Goal: Information Seeking & Learning: Learn about a topic

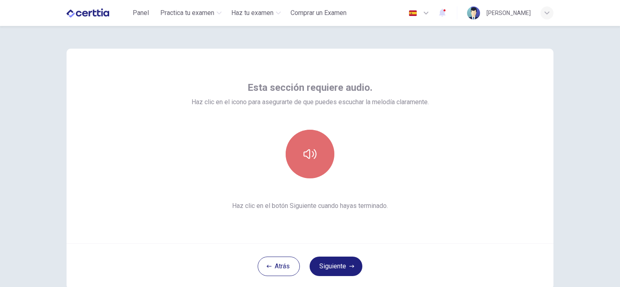
click at [311, 130] on button "button" at bounding box center [309, 154] width 49 height 49
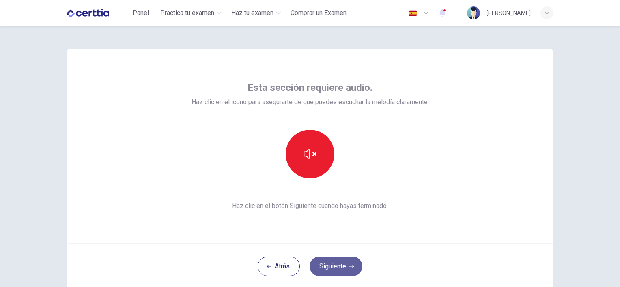
click at [333, 269] on button "Siguiente" at bounding box center [335, 266] width 53 height 19
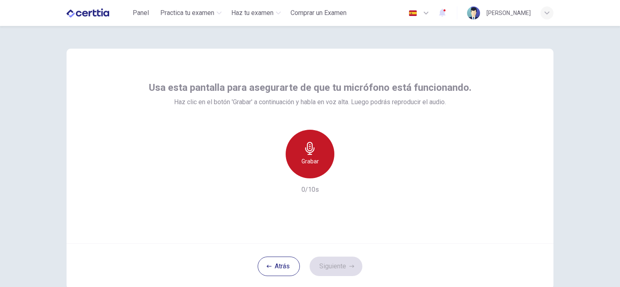
click at [300, 151] on div "Grabar" at bounding box center [309, 154] width 49 height 49
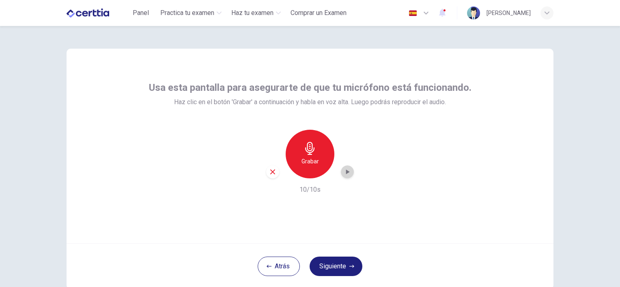
click at [343, 175] on icon "button" at bounding box center [347, 172] width 8 height 8
click at [332, 259] on button "Siguiente" at bounding box center [335, 266] width 53 height 19
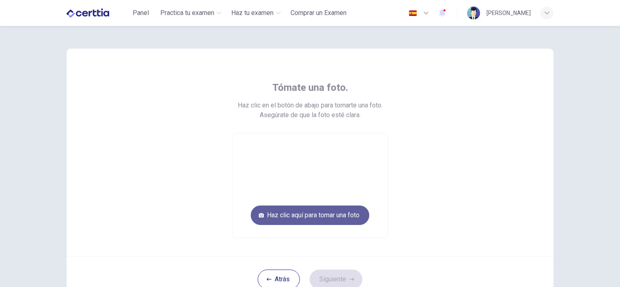
click at [319, 223] on button "Haz clic aquí para tomar una foto" at bounding box center [310, 215] width 118 height 19
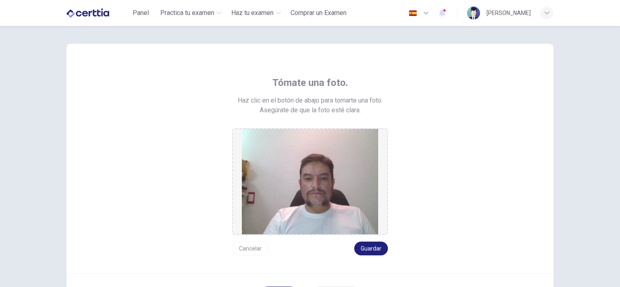
scroll to position [5, 0]
click at [369, 248] on button "Guardar" at bounding box center [371, 248] width 34 height 14
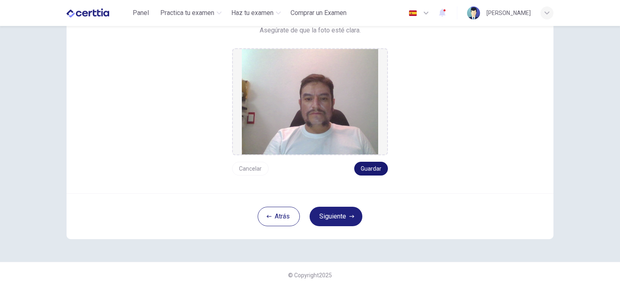
scroll to position [84, 0]
click at [332, 221] on button "Siguiente" at bounding box center [335, 216] width 53 height 19
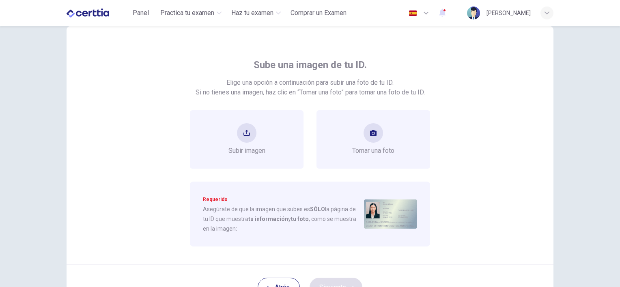
scroll to position [23, 0]
click at [237, 138] on button "upload" at bounding box center [246, 132] width 19 height 19
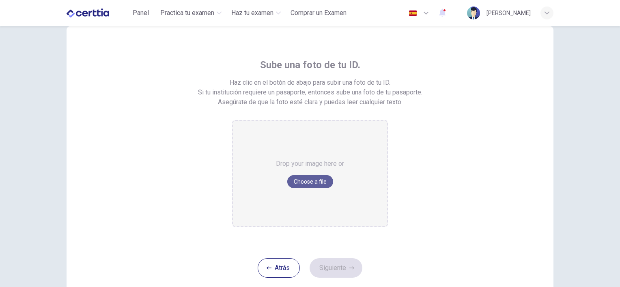
click at [303, 180] on button "Choose a file" at bounding box center [310, 181] width 46 height 13
click at [279, 271] on button "Atrás" at bounding box center [278, 267] width 42 height 19
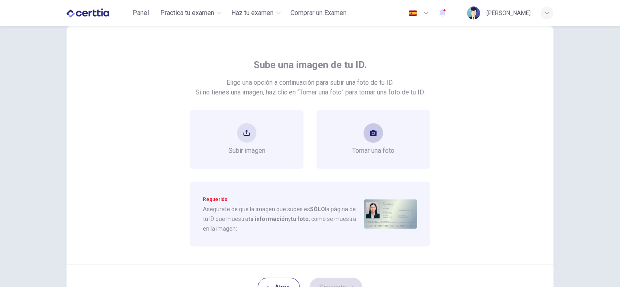
click at [388, 130] on div "Tomar una foto" at bounding box center [373, 139] width 42 height 32
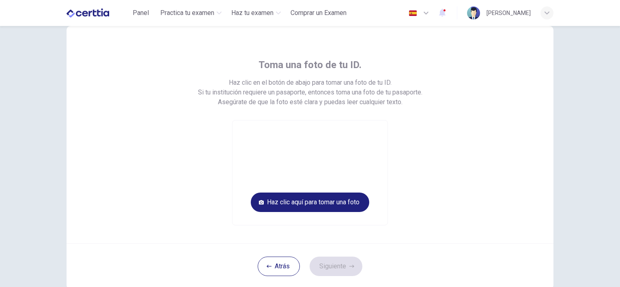
click at [388, 130] on div "Toma una foto de tu ID. Haz clic en el botón de abajo para tomar una foto de tu…" at bounding box center [309, 141] width 367 height 167
click at [328, 199] on button "Haz clic aquí para tomar una foto" at bounding box center [310, 202] width 118 height 19
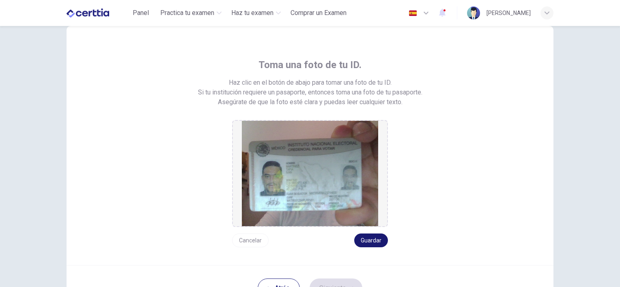
click at [370, 243] on button "Guardar" at bounding box center [371, 241] width 34 height 14
click at [373, 239] on button "Guardar" at bounding box center [371, 241] width 34 height 14
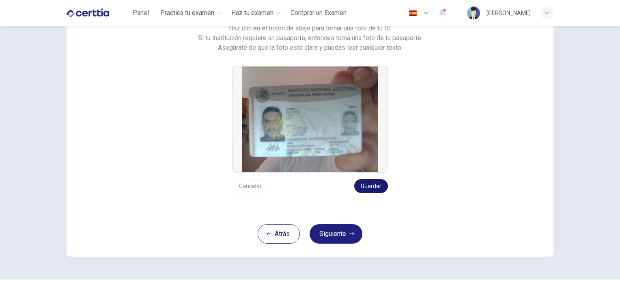
scroll to position [94, 0]
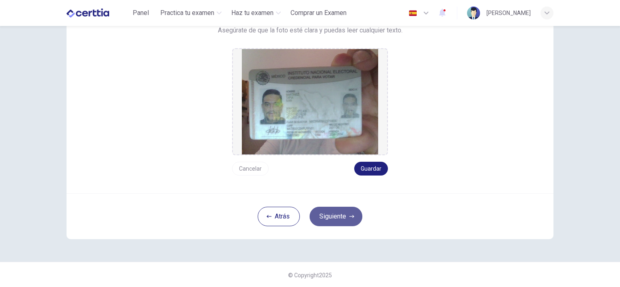
click at [334, 219] on button "Siguiente" at bounding box center [335, 216] width 53 height 19
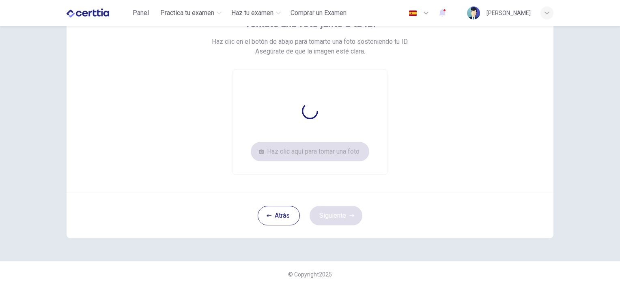
scroll to position [63, 0]
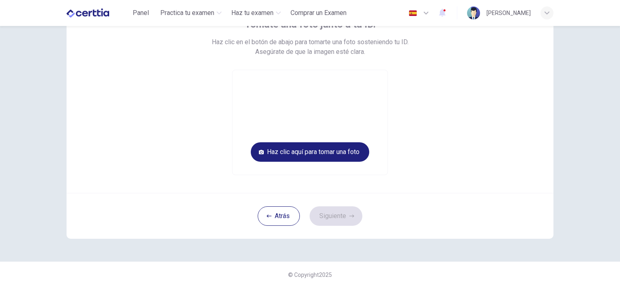
click at [338, 197] on div "Atrás Siguiente" at bounding box center [309, 216] width 487 height 46
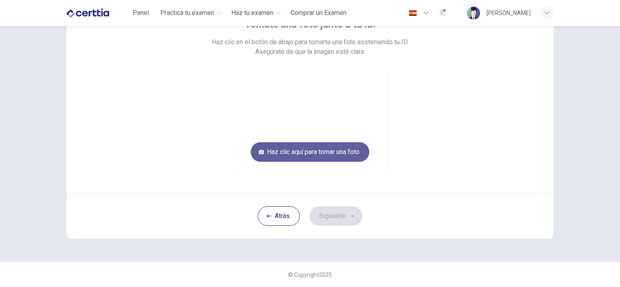
click at [332, 149] on button "Haz clic aquí para tomar una foto" at bounding box center [310, 151] width 118 height 19
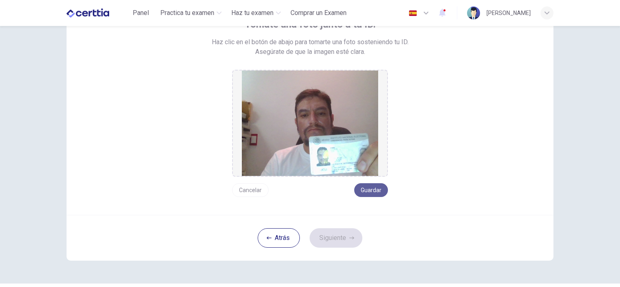
click at [373, 188] on button "Guardar" at bounding box center [371, 190] width 34 height 14
click at [338, 242] on button "Siguiente" at bounding box center [335, 237] width 53 height 19
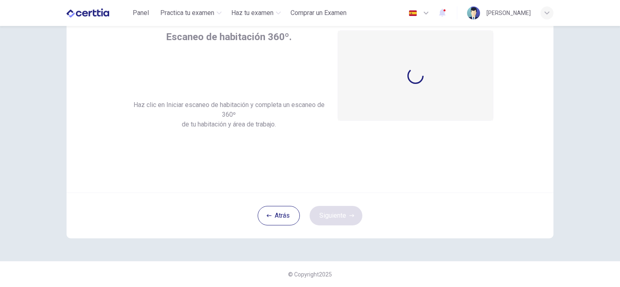
scroll to position [50, 0]
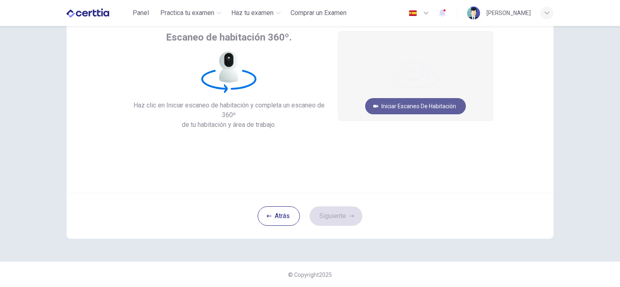
click at [412, 109] on button "Iniciar escaneo de habitación" at bounding box center [415, 106] width 101 height 16
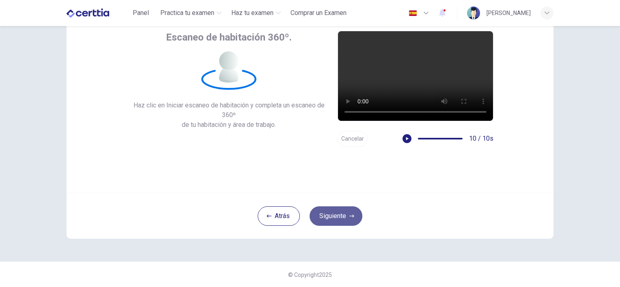
click at [332, 215] on button "Siguiente" at bounding box center [335, 215] width 53 height 19
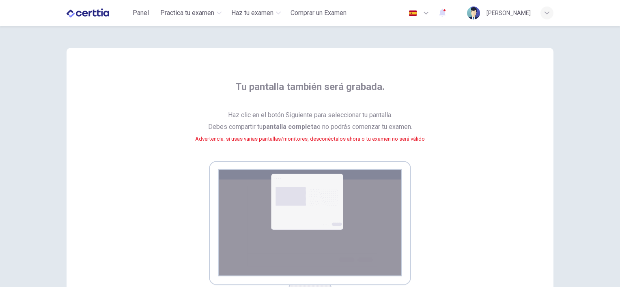
scroll to position [2, 0]
click at [305, 210] on img at bounding box center [310, 233] width 202 height 147
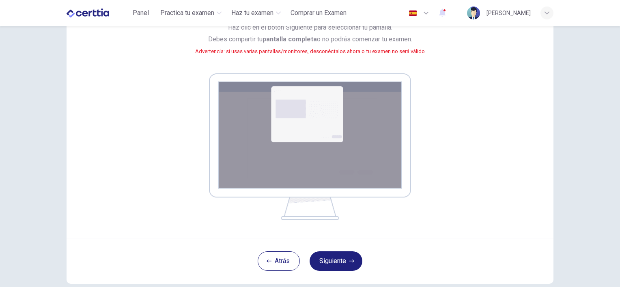
scroll to position [99, 0]
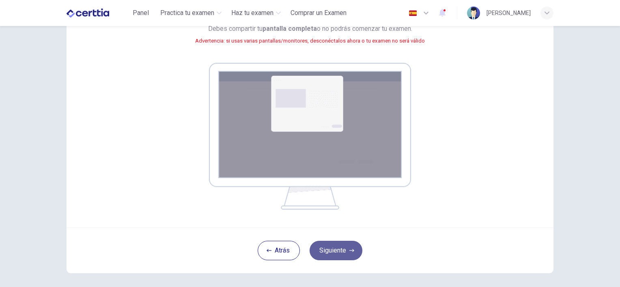
click at [334, 247] on button "Siguiente" at bounding box center [335, 250] width 53 height 19
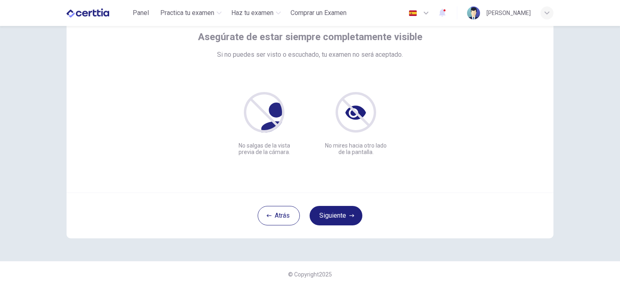
scroll to position [50, 0]
click at [332, 212] on button "Siguiente" at bounding box center [335, 215] width 53 height 19
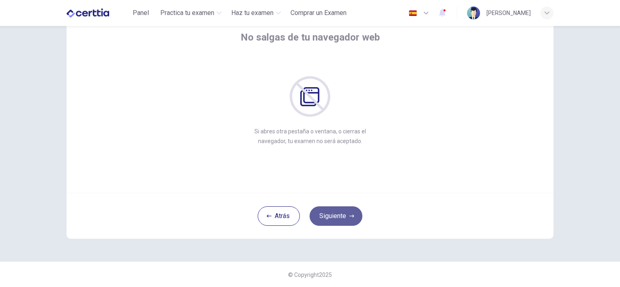
click at [332, 212] on button "Siguiente" at bounding box center [335, 215] width 53 height 19
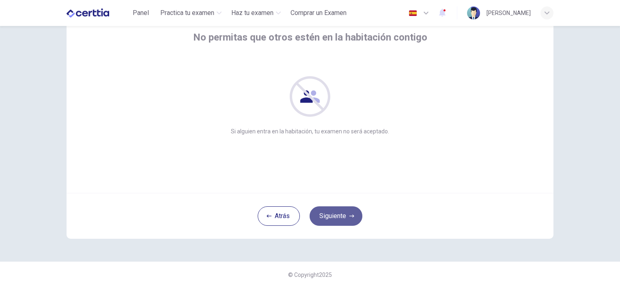
click at [332, 212] on button "Siguiente" at bounding box center [335, 215] width 53 height 19
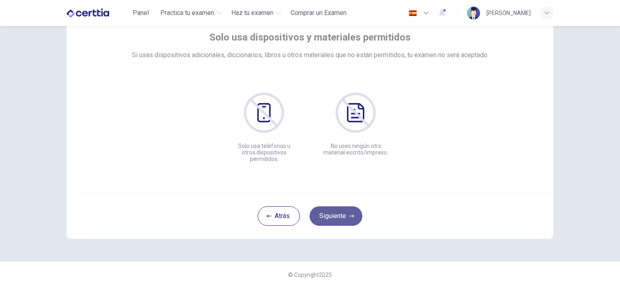
click at [339, 212] on button "Siguiente" at bounding box center [335, 215] width 53 height 19
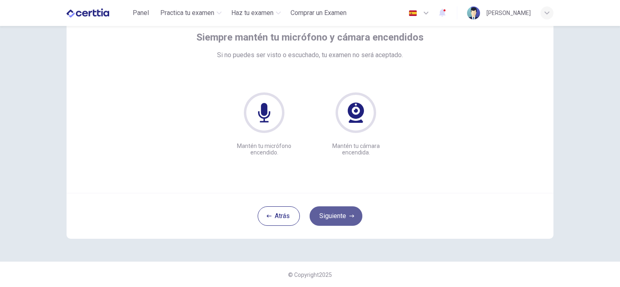
click at [339, 212] on button "Siguiente" at bounding box center [335, 215] width 53 height 19
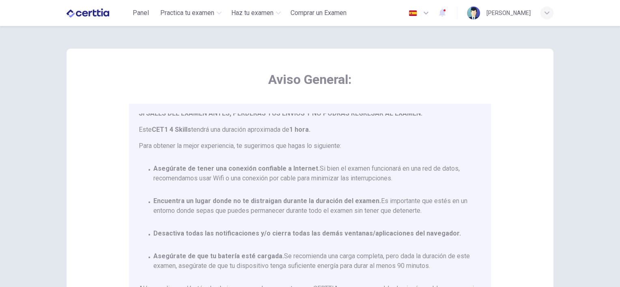
scroll to position [47, 0]
click at [502, 169] on div "Aviso General: Estás a punto de comenzar un CET1 4 Skills . Por favor, [PERSON_…" at bounding box center [309, 203] width 487 height 308
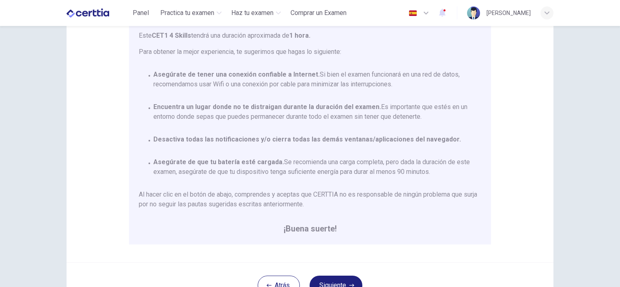
scroll to position [95, 0]
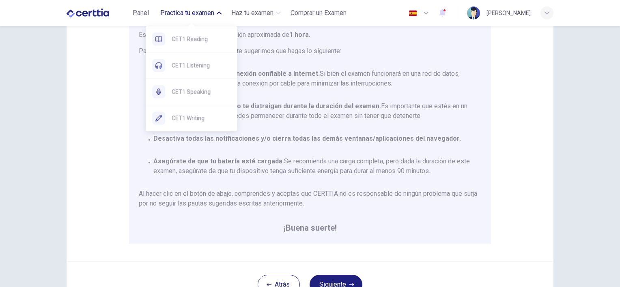
click at [201, 11] on span "Practica tu examen" at bounding box center [187, 13] width 54 height 10
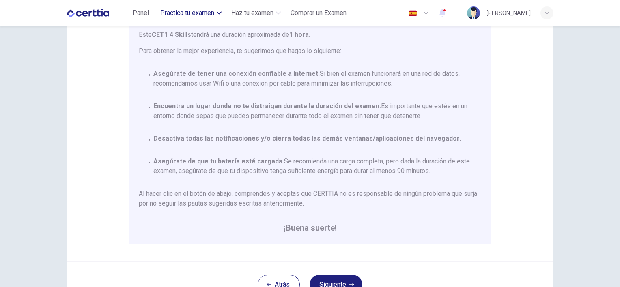
click at [201, 11] on span "Practica tu examen" at bounding box center [187, 13] width 54 height 10
click at [587, 193] on div "Aviso General: Estás a punto de comenzar un CET1 4 Skills . Por favor, [PERSON_…" at bounding box center [310, 156] width 620 height 261
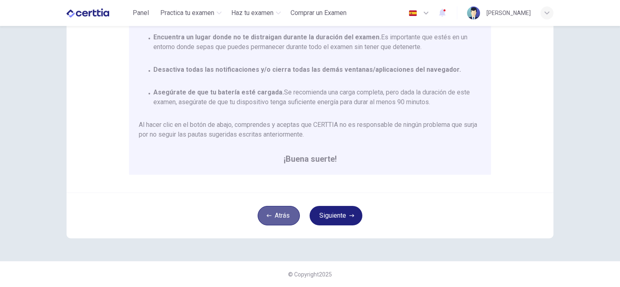
click at [281, 219] on button "Atrás" at bounding box center [278, 215] width 42 height 19
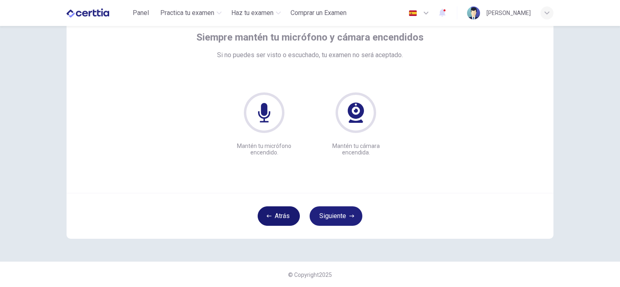
click at [281, 219] on button "Atrás" at bounding box center [278, 215] width 42 height 19
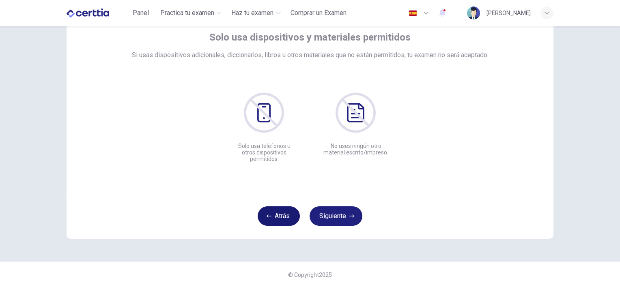
click at [281, 219] on button "Atrás" at bounding box center [278, 215] width 42 height 19
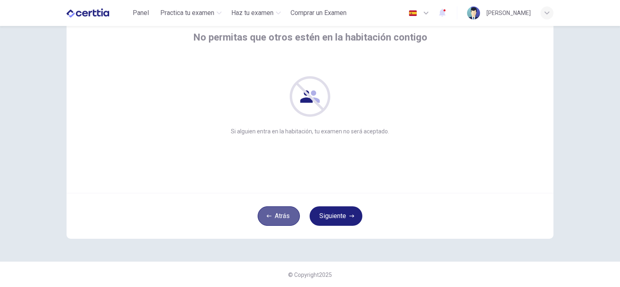
click at [281, 219] on button "Atrás" at bounding box center [278, 215] width 42 height 19
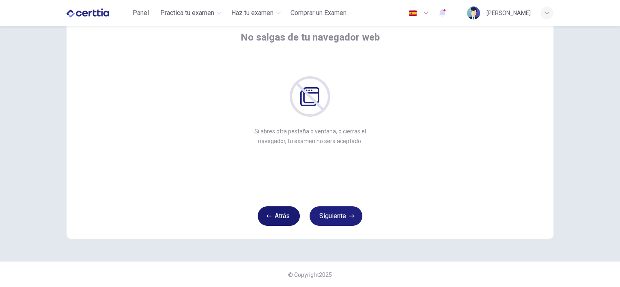
click at [281, 219] on button "Atrás" at bounding box center [278, 215] width 42 height 19
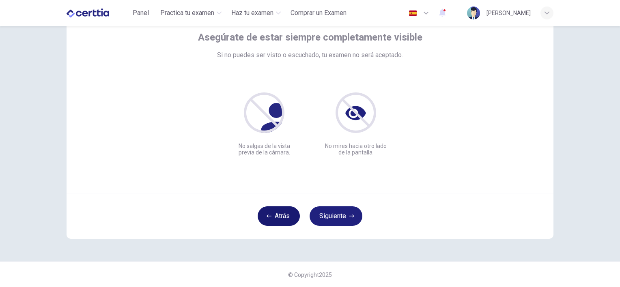
click at [281, 219] on button "Atrás" at bounding box center [278, 215] width 42 height 19
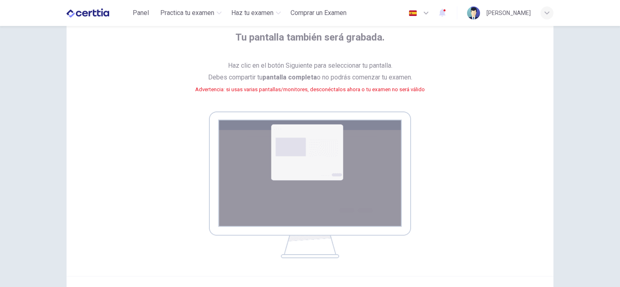
click at [281, 219] on img at bounding box center [310, 184] width 202 height 147
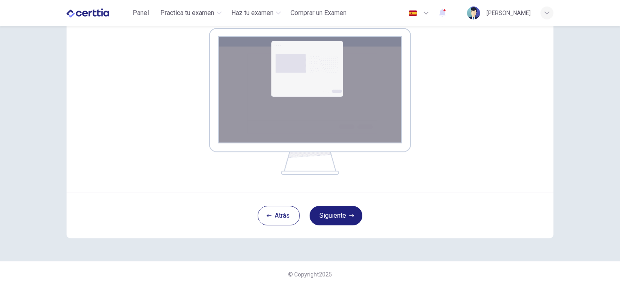
scroll to position [133, 0]
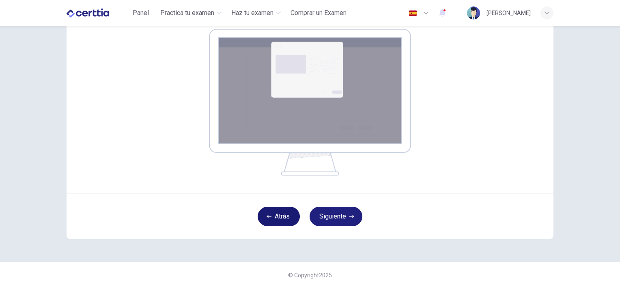
click at [268, 217] on icon "button" at bounding box center [268, 216] width 5 height 5
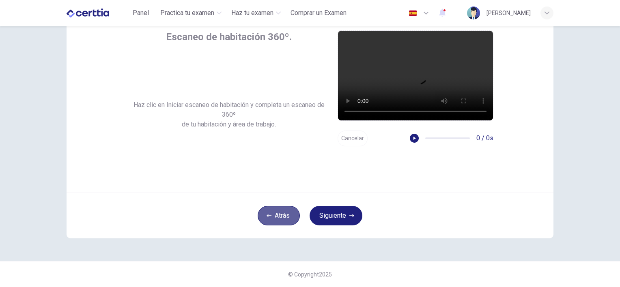
click at [268, 217] on icon "button" at bounding box center [268, 215] width 5 height 5
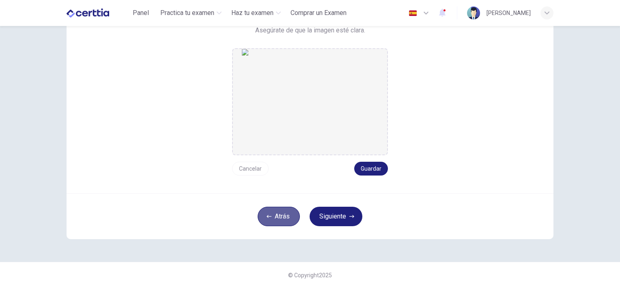
click at [268, 217] on icon "button" at bounding box center [268, 216] width 5 height 5
click at [268, 217] on icon "button" at bounding box center [268, 215] width 5 height 5
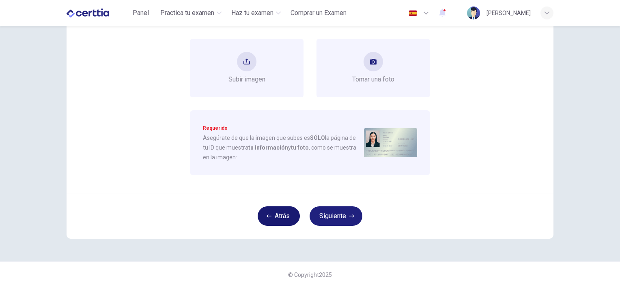
click at [268, 217] on icon "button" at bounding box center [268, 216] width 5 height 5
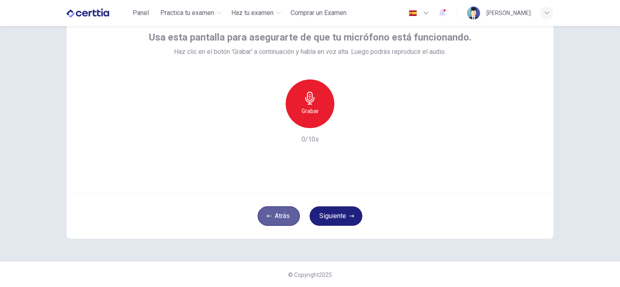
click at [268, 219] on button "Atrás" at bounding box center [278, 215] width 42 height 19
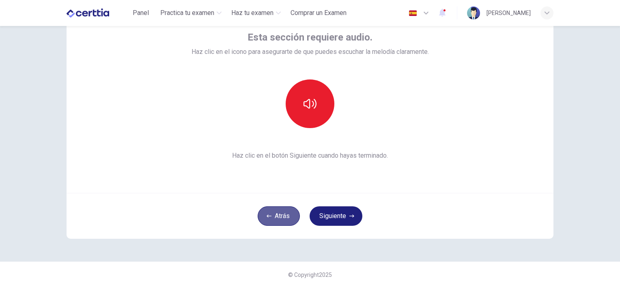
click at [268, 219] on button "Atrás" at bounding box center [278, 215] width 42 height 19
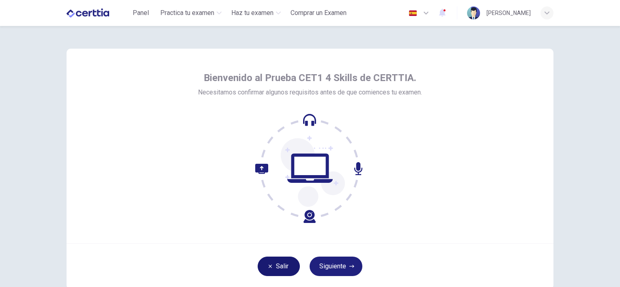
scroll to position [0, 0]
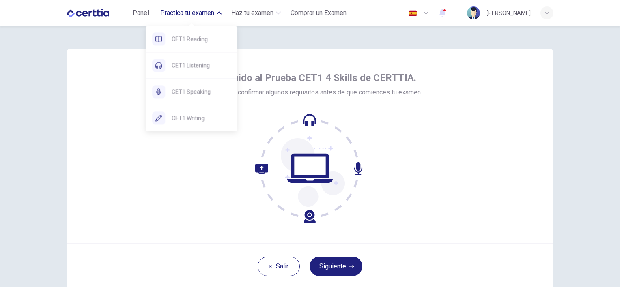
click at [191, 13] on span "Practica tu examen" at bounding box center [187, 13] width 54 height 10
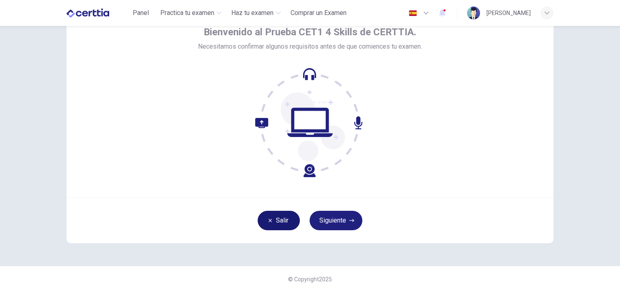
scroll to position [45, 0]
click at [272, 219] on button "Salir" at bounding box center [278, 220] width 42 height 19
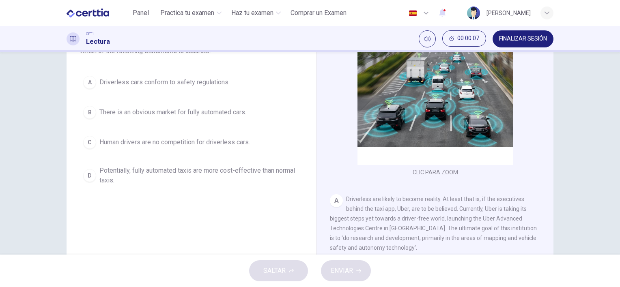
scroll to position [63, 0]
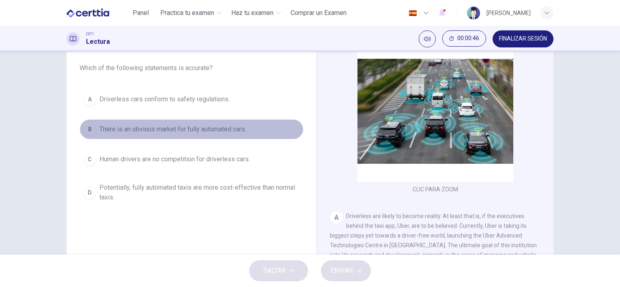
click at [191, 131] on span "There is an obvious market for fully automated cars." at bounding box center [172, 129] width 147 height 10
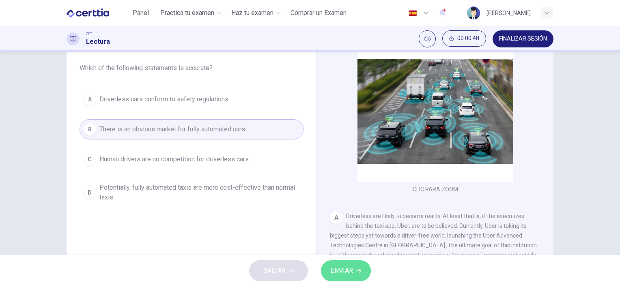
click at [346, 265] on span "ENVIAR" at bounding box center [341, 270] width 22 height 11
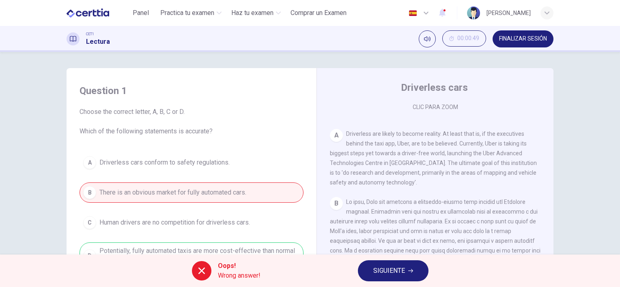
scroll to position [144, 0]
click at [433, 109] on div "Clic para zoom" at bounding box center [435, 36] width 211 height 154
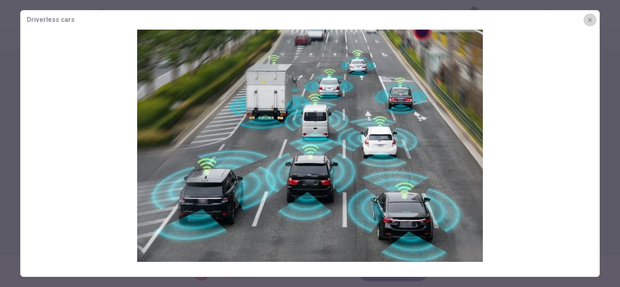
click at [586, 22] on icon "button" at bounding box center [589, 20] width 6 height 6
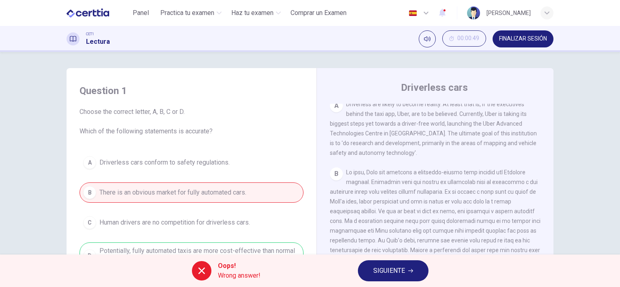
scroll to position [175, 0]
click at [379, 272] on span "SIGUIENTE" at bounding box center [389, 270] width 32 height 11
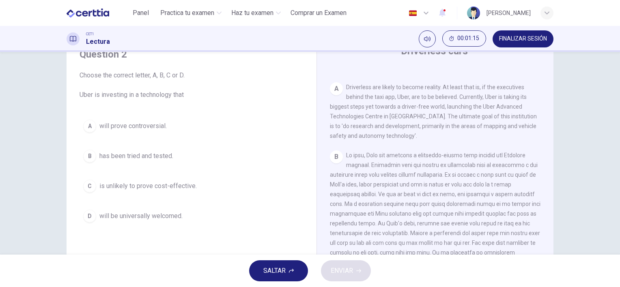
scroll to position [32, 0]
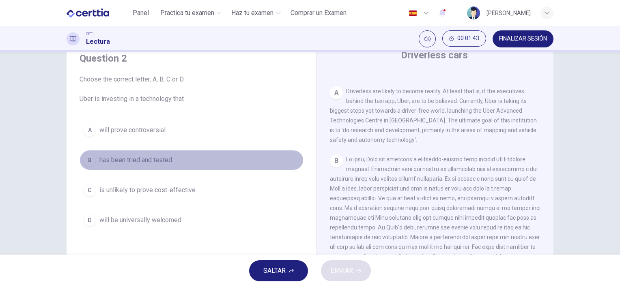
click at [162, 162] on span "has been tried and tested." at bounding box center [136, 160] width 74 height 10
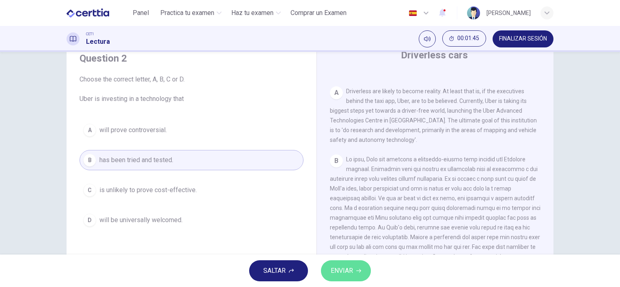
click at [345, 271] on span "ENVIAR" at bounding box center [341, 270] width 22 height 11
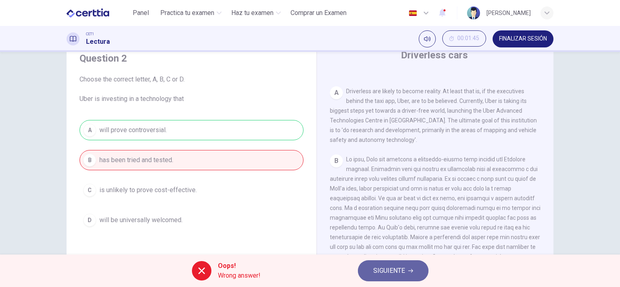
click at [394, 271] on span "SIGUIENTE" at bounding box center [389, 270] width 32 height 11
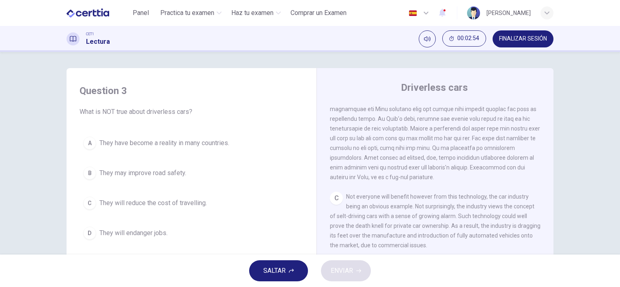
scroll to position [303, 0]
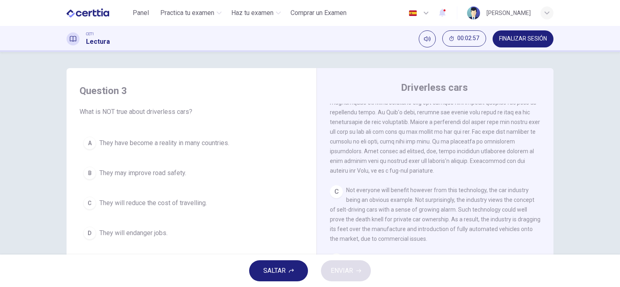
click at [407, 165] on span at bounding box center [435, 107] width 210 height 133
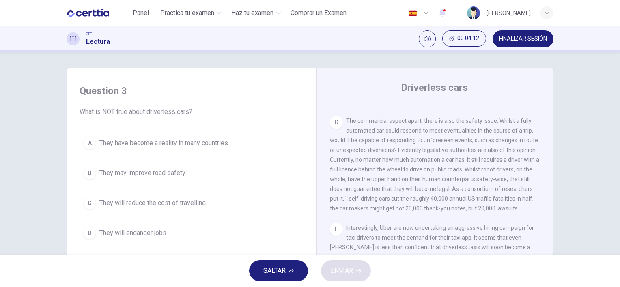
scroll to position [441, 0]
click at [421, 227] on div "CLIC PARA ZOOM Clic para zoom A Driverless are likely to become reality. At lea…" at bounding box center [440, 227] width 221 height 246
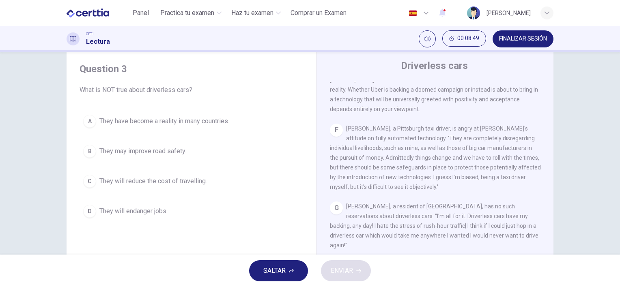
scroll to position [19, 0]
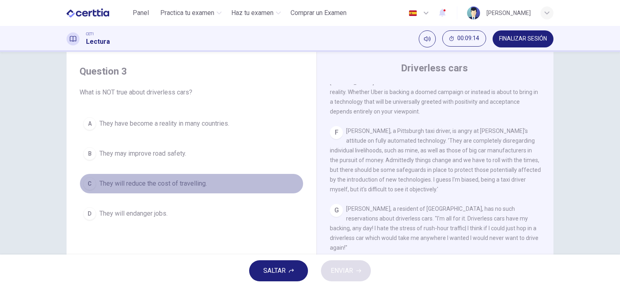
click at [157, 185] on span "They will reduce the cost of travelling." at bounding box center [152, 184] width 107 height 10
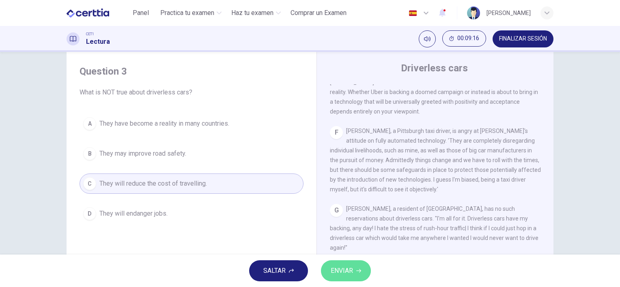
click at [341, 274] on span "ENVIAR" at bounding box center [341, 270] width 22 height 11
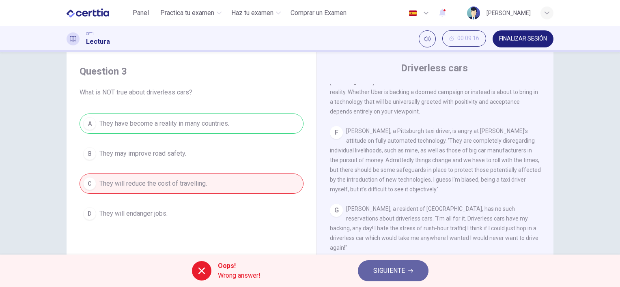
click at [392, 270] on span "SIGUIENTE" at bounding box center [389, 270] width 32 height 11
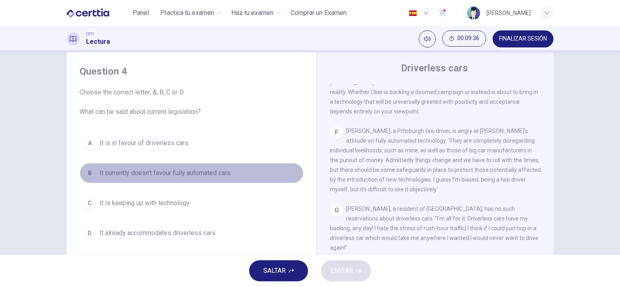
click at [190, 174] on span "It currently doesn't favour fully automated cars." at bounding box center [165, 173] width 132 height 10
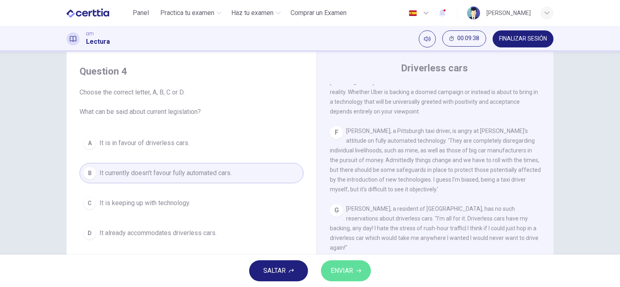
click at [339, 268] on span "ENVIAR" at bounding box center [341, 270] width 22 height 11
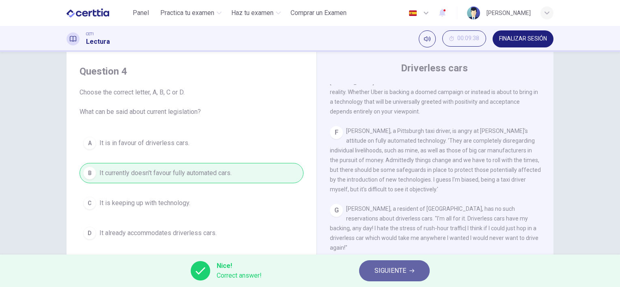
click at [381, 269] on span "SIGUIENTE" at bounding box center [390, 270] width 32 height 11
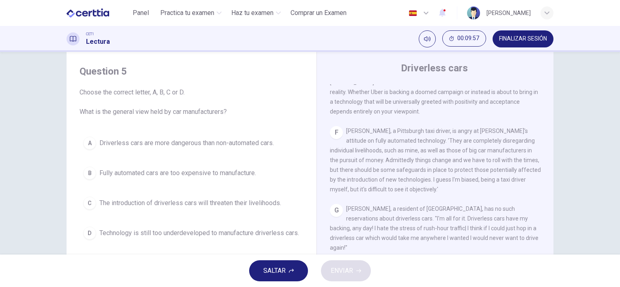
drag, startPoint x: 157, startPoint y: 161, endPoint x: 140, endPoint y: 162, distance: 16.6
click at [140, 162] on div "A Driverless cars are more dangerous than non-automated cars. B Fully automated…" at bounding box center [191, 188] width 224 height 110
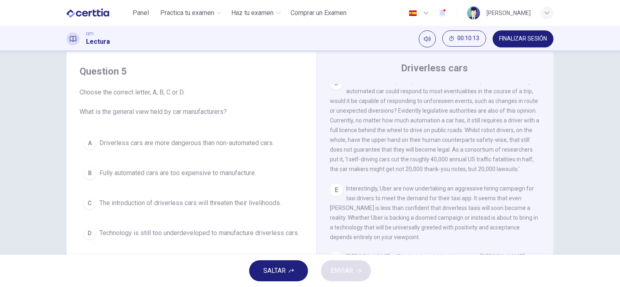
scroll to position [440, 0]
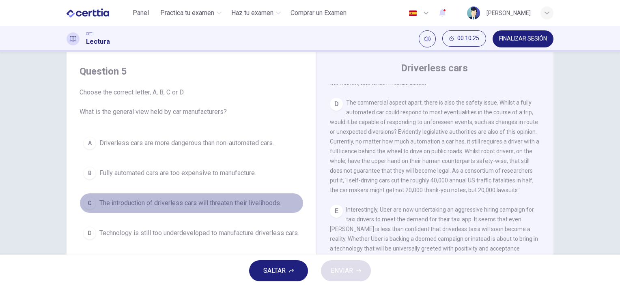
click at [230, 202] on span "The introduction of driverless cars will threaten their livelihoods." at bounding box center [190, 203] width 182 height 10
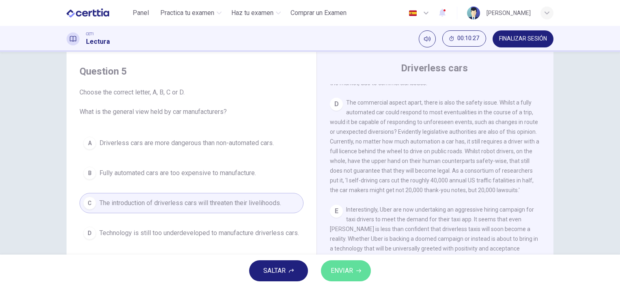
click at [341, 268] on span "ENVIAR" at bounding box center [341, 270] width 22 height 11
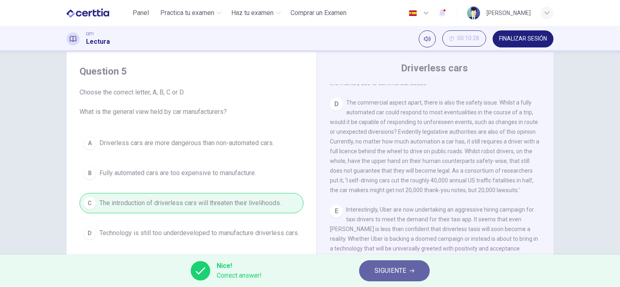
click at [388, 269] on span "SIGUIENTE" at bounding box center [390, 270] width 32 height 11
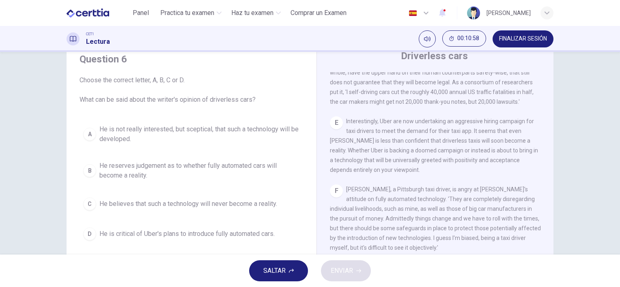
scroll to position [32, 0]
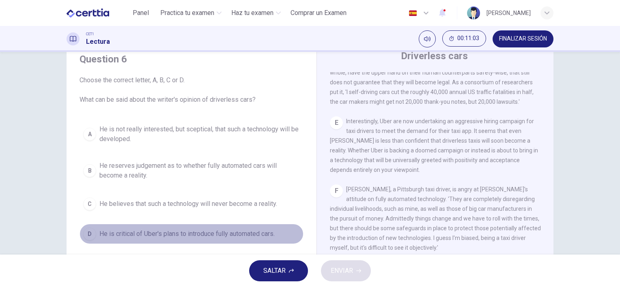
click at [187, 235] on span "He is critical of Uber's plans to introduce fully automated cars." at bounding box center [186, 234] width 175 height 10
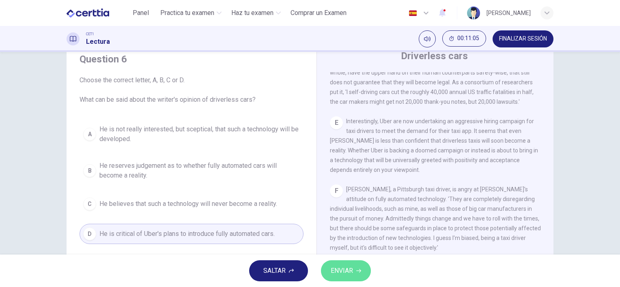
click at [343, 268] on span "ENVIAR" at bounding box center [341, 270] width 22 height 11
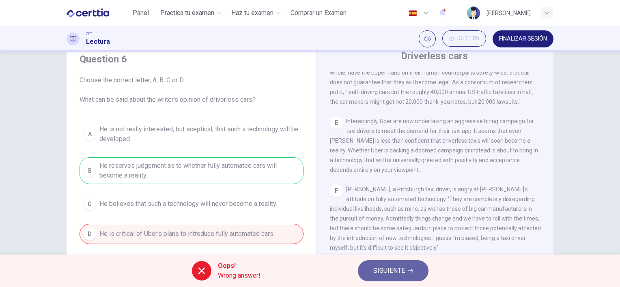
click at [381, 268] on span "SIGUIENTE" at bounding box center [389, 270] width 32 height 11
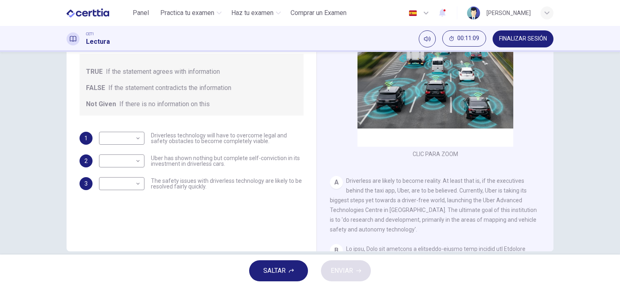
scroll to position [99, 0]
click at [138, 140] on body "Este sitio utiliza cookies, como se explica en nuestra Política de Privacidad .…" at bounding box center [310, 143] width 620 height 287
click at [125, 162] on li "FALSE" at bounding box center [119, 163] width 45 height 13
type input "*****"
click at [136, 163] on body "Este sitio utiliza cookies, como se explica en nuestra Política de Privacidad .…" at bounding box center [310, 143] width 620 height 287
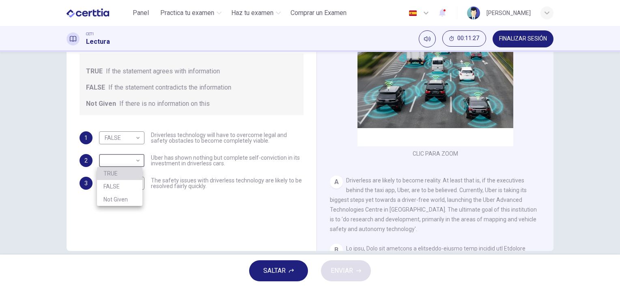
click at [129, 174] on li "TRUE" at bounding box center [119, 173] width 45 height 13
type input "****"
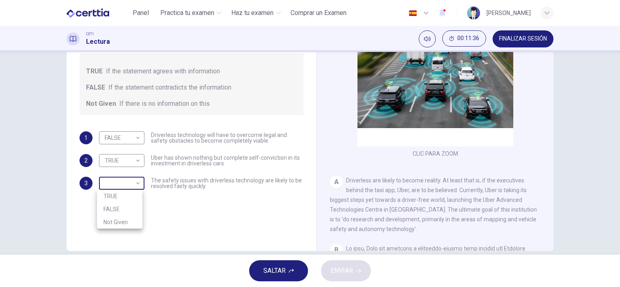
click at [137, 183] on body "Este sitio utiliza cookies, como se explica en nuestra Política de Privacidad .…" at bounding box center [310, 143] width 620 height 287
click at [123, 208] on li "FALSE" at bounding box center [119, 209] width 45 height 13
type input "*****"
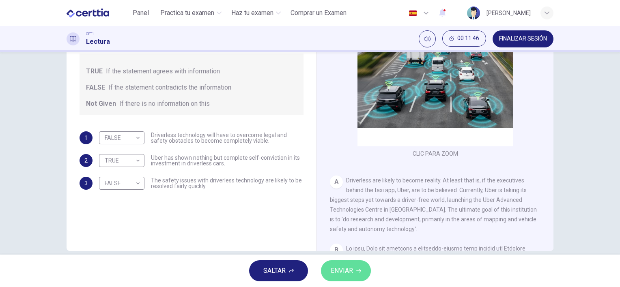
click at [334, 268] on span "ENVIAR" at bounding box center [341, 270] width 22 height 11
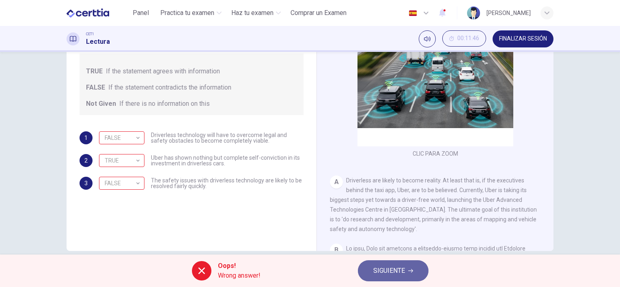
click at [403, 275] on span "SIGUIENTE" at bounding box center [389, 270] width 32 height 11
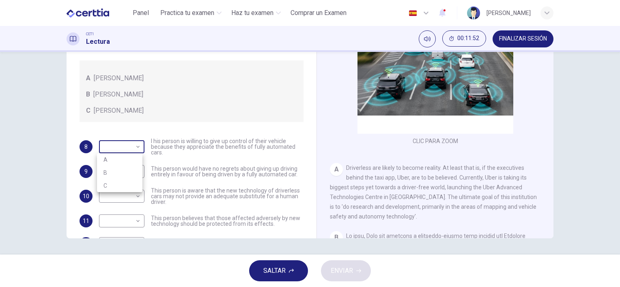
click at [136, 148] on body "Este sitio utiliza cookies, como se explica en nuestra Política de Privacidad .…" at bounding box center [310, 143] width 620 height 287
click at [137, 148] on div at bounding box center [310, 143] width 620 height 287
click at [137, 148] on body "Este sitio utiliza cookies, como se explica en nuestra Política de Privacidad .…" at bounding box center [310, 143] width 620 height 287
click at [128, 161] on li "A" at bounding box center [119, 159] width 45 height 13
type input "*"
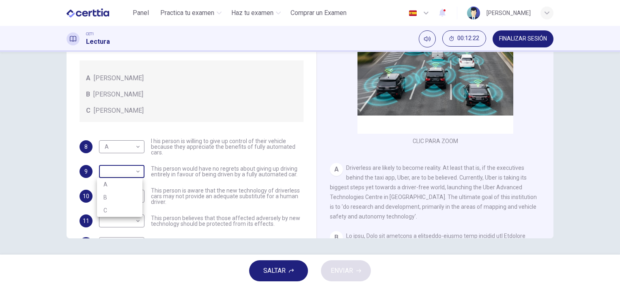
click at [137, 174] on body "Este sitio utiliza cookies, como se explica en nuestra Política de Privacidad .…" at bounding box center [310, 143] width 620 height 287
click at [298, 161] on div at bounding box center [310, 143] width 620 height 287
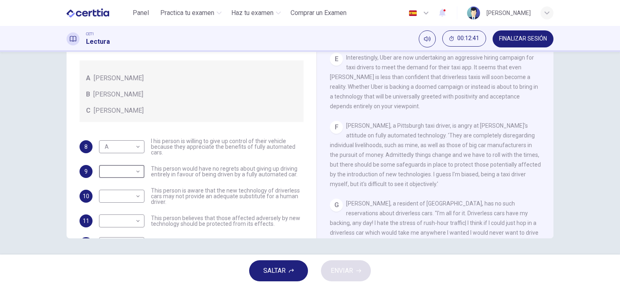
scroll to position [500, 0]
click at [139, 173] on div "​ ​" at bounding box center [121, 171] width 45 height 13
click at [135, 174] on body "Este sitio utiliza cookies, como se explica en nuestra Política de Privacidad .…" at bounding box center [310, 143] width 620 height 287
click at [117, 197] on li "B" at bounding box center [119, 197] width 45 height 13
type input "*"
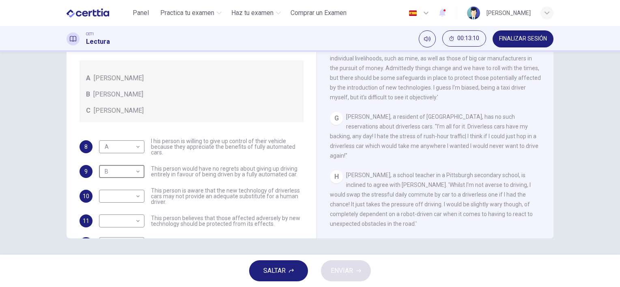
scroll to position [594, 0]
click at [138, 197] on body "Este sitio utiliza cookies, como se explica en nuestra Política de Privacidad .…" at bounding box center [310, 143] width 620 height 287
click at [120, 236] on li "C" at bounding box center [119, 235] width 45 height 13
type input "*"
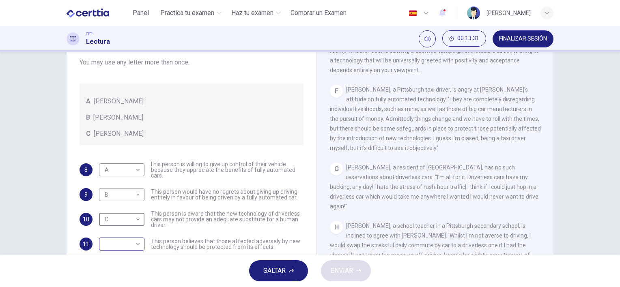
scroll to position [62, 0]
click at [137, 243] on body "Este sitio utiliza cookies, como se explica en nuestra Política de Privacidad .…" at bounding box center [310, 143] width 620 height 287
click at [122, 250] on li "A" at bounding box center [119, 248] width 45 height 13
type input "*"
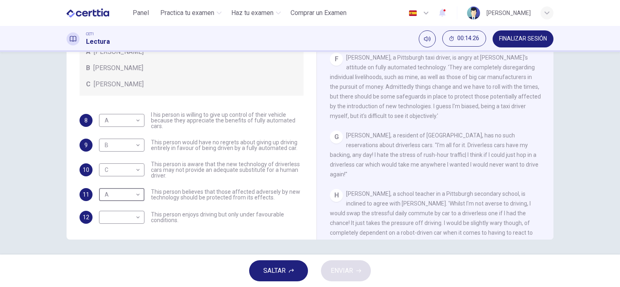
scroll to position [585, 0]
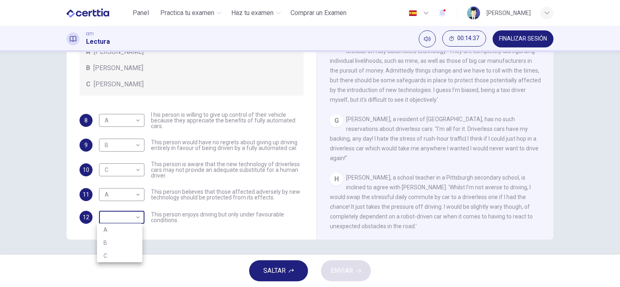
click at [136, 218] on body "Este sitio utiliza cookies, como se explica en nuestra Política de Privacidad .…" at bounding box center [310, 143] width 620 height 287
click at [122, 253] on li "C" at bounding box center [119, 255] width 45 height 13
type input "*"
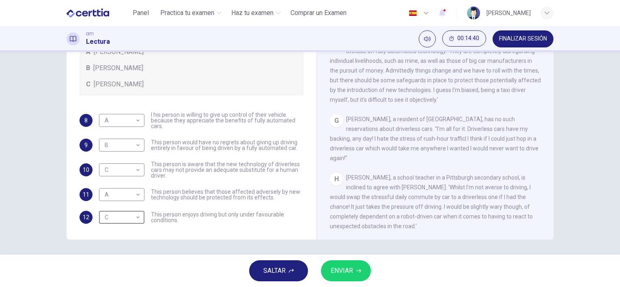
click at [342, 267] on span "ENVIAR" at bounding box center [341, 270] width 22 height 11
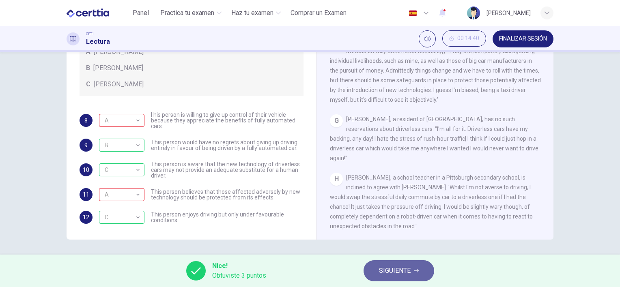
click at [389, 272] on span "SIGUIENTE" at bounding box center [395, 270] width 32 height 11
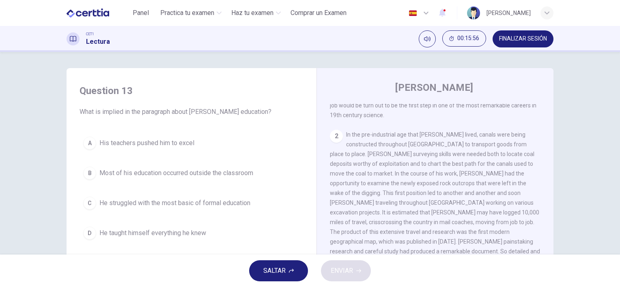
scroll to position [111, 0]
click at [416, 216] on span "In the pre-industrial age that Smith lived, canals were being constructed throu…" at bounding box center [435, 196] width 210 height 133
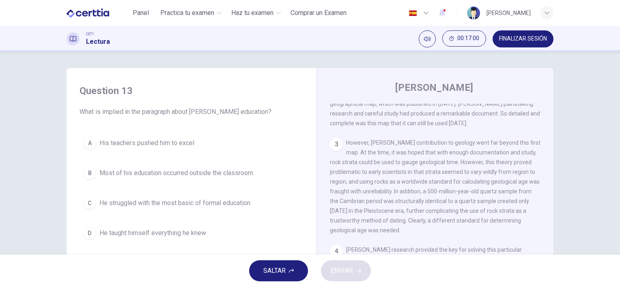
scroll to position [249, 0]
